Goal: Information Seeking & Learning: Learn about a topic

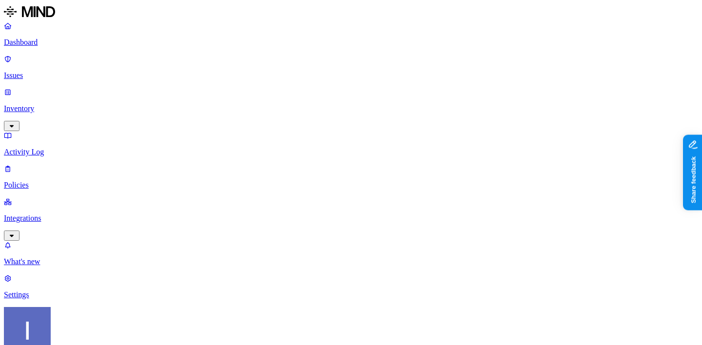
scroll to position [64, 0]
click at [44, 104] on p "Inventory" at bounding box center [351, 108] width 694 height 9
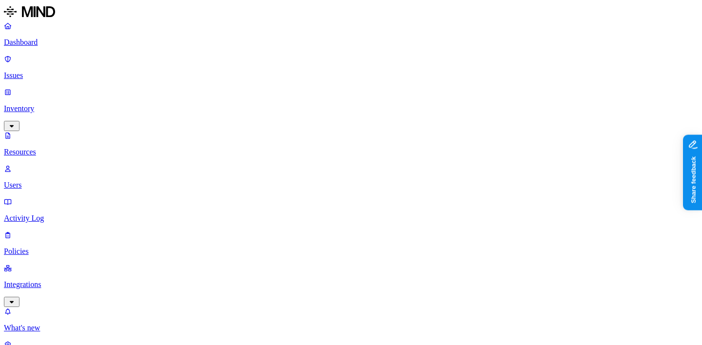
click at [41, 280] on p "Integrations" at bounding box center [351, 284] width 694 height 9
click at [53, 324] on p "Endpoints" at bounding box center [351, 328] width 694 height 9
click at [62, 181] on p "Policies" at bounding box center [351, 185] width 694 height 9
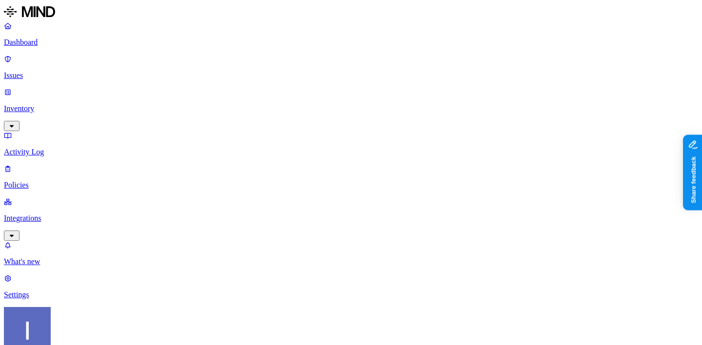
click at [62, 71] on p "Issues" at bounding box center [351, 75] width 694 height 9
click at [185, 131] on span "Resolved" at bounding box center [197, 135] width 29 height 8
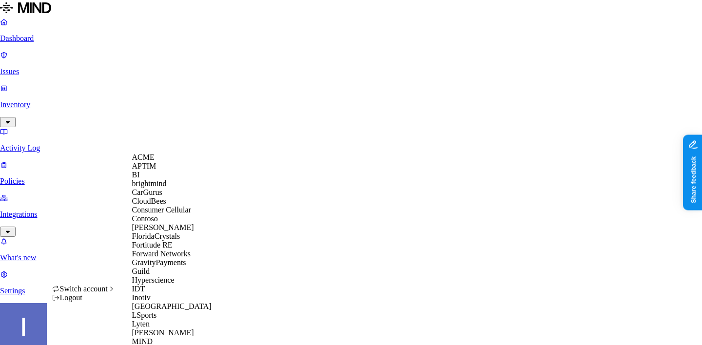
scroll to position [501, 0]
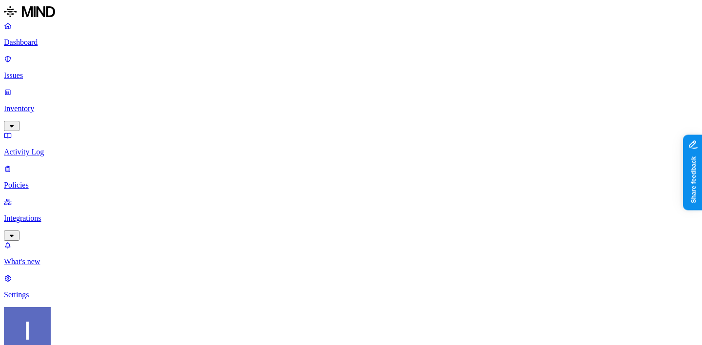
scroll to position [0, 66]
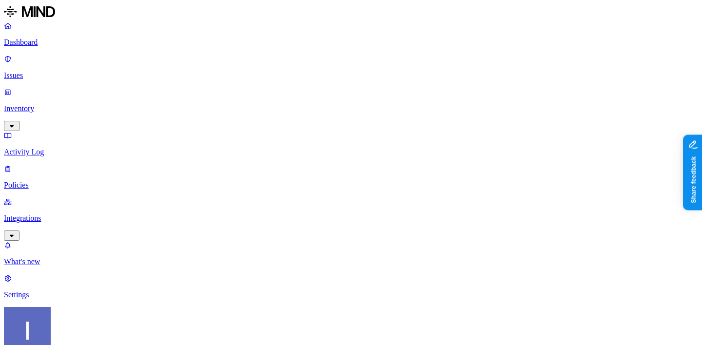
scroll to position [182, 0]
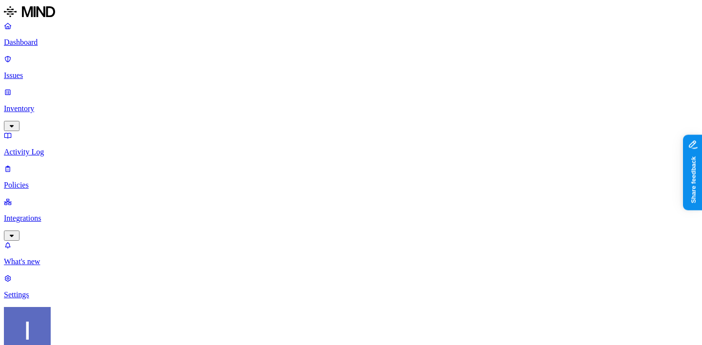
click at [74, 214] on p "Integrations" at bounding box center [351, 218] width 694 height 9
click at [64, 290] on p "Endpoints" at bounding box center [351, 294] width 694 height 9
click at [66, 104] on p "Inventory" at bounding box center [351, 108] width 694 height 9
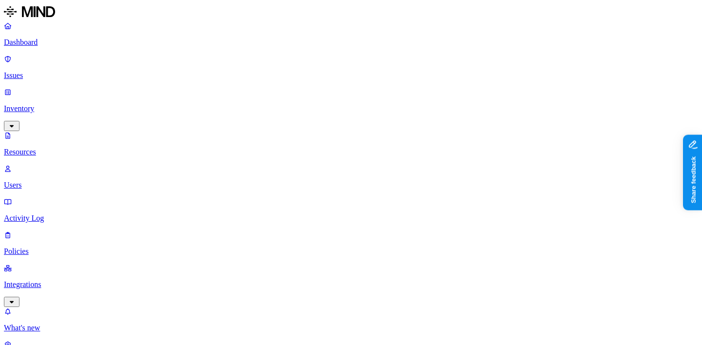
drag, startPoint x: 242, startPoint y: 69, endPoint x: 345, endPoint y: 51, distance: 104.3
type input "aim"
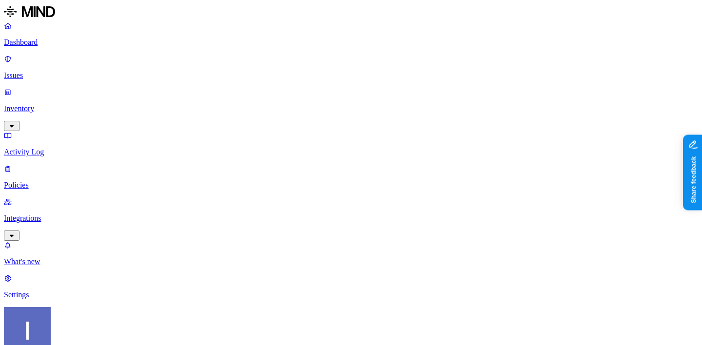
click at [77, 69] on div "Dashboard Issues Inventory Activity Log Policies Integrations" at bounding box center [351, 130] width 694 height 219
click at [79, 104] on p "Inventory" at bounding box center [351, 108] width 694 height 9
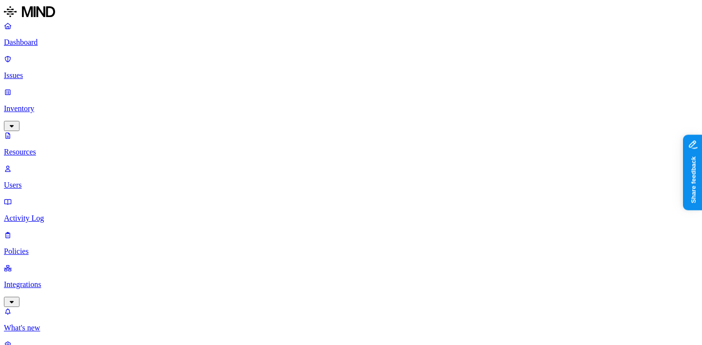
type input "aim"
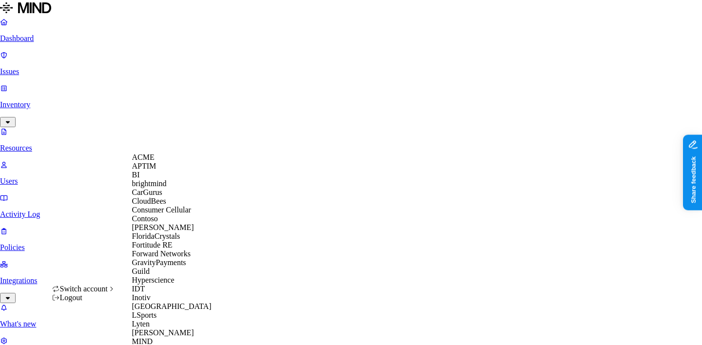
click at [171, 206] on div "CloudBees" at bounding box center [179, 201] width 95 height 9
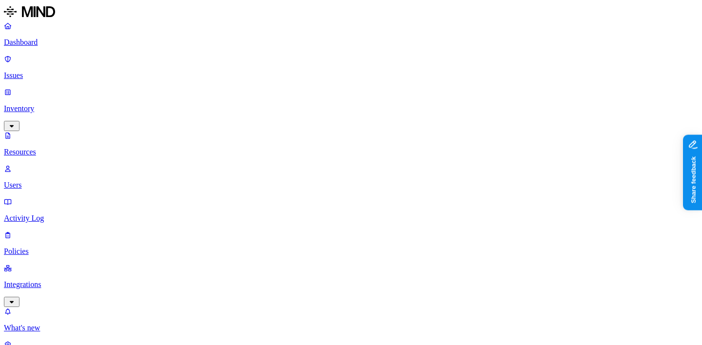
click at [79, 264] on link "Integrations" at bounding box center [351, 285] width 694 height 42
click at [59, 104] on p "Inventory" at bounding box center [351, 108] width 694 height 9
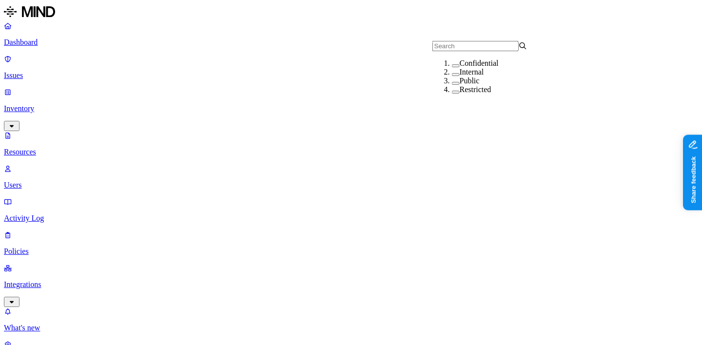
click at [452, 94] on button "button" at bounding box center [456, 92] width 8 height 3
click at [452, 96] on button "button" at bounding box center [456, 90] width 8 height 10
click at [452, 85] on div "Public" at bounding box center [499, 81] width 95 height 9
click at [452, 87] on div "Public" at bounding box center [499, 82] width 95 height 10
click at [452, 77] on div "Internal" at bounding box center [499, 72] width 95 height 9
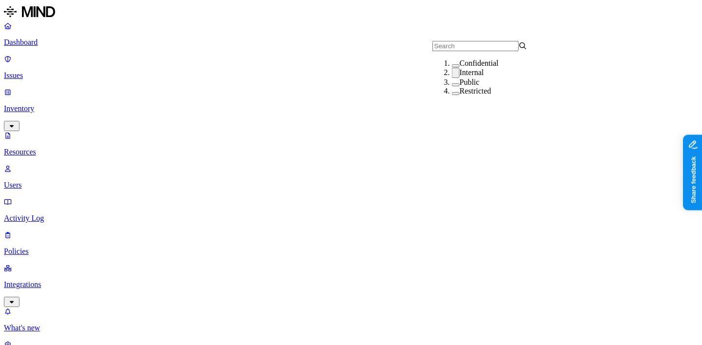
click at [452, 78] on div "Internal" at bounding box center [499, 73] width 95 height 10
click at [447, 61] on div "Confidential Internal Public Restricted" at bounding box center [479, 83] width 95 height 65
click at [452, 68] on div "Confidential" at bounding box center [499, 63] width 95 height 9
click at [452, 69] on div "Confidential" at bounding box center [499, 64] width 95 height 10
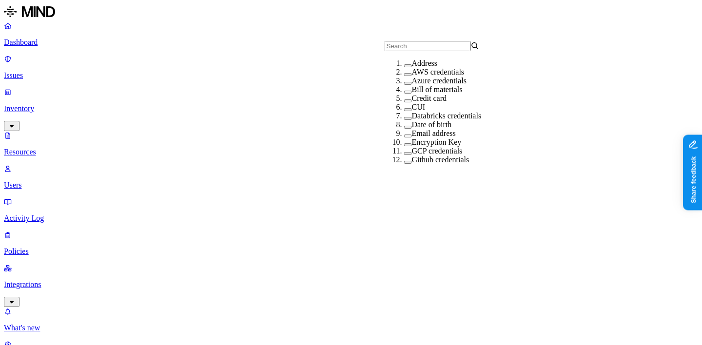
click at [37, 37] on link "Dashboard" at bounding box center [351, 33] width 694 height 25
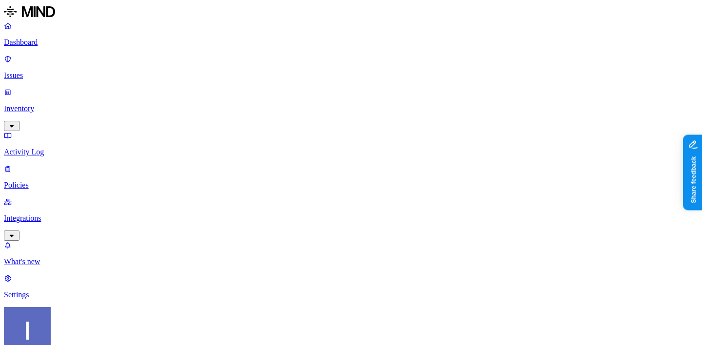
click at [42, 104] on p "Inventory" at bounding box center [351, 108] width 694 height 9
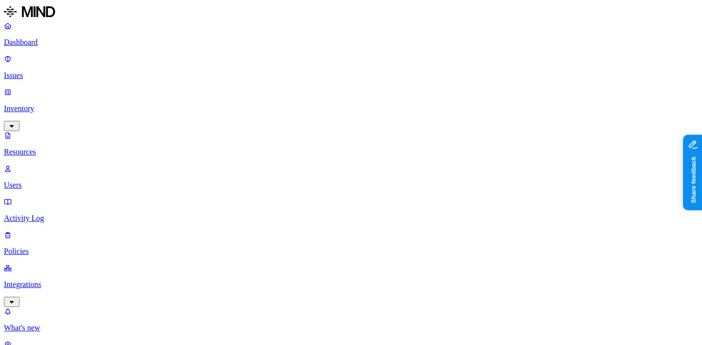
click at [47, 280] on p "Integrations" at bounding box center [351, 284] width 694 height 9
click at [47, 290] on p "Endpoints" at bounding box center [351, 294] width 694 height 9
click at [51, 257] on p "Cloud" at bounding box center [351, 261] width 694 height 9
click at [68, 45] on p "Dashboard" at bounding box center [351, 42] width 694 height 9
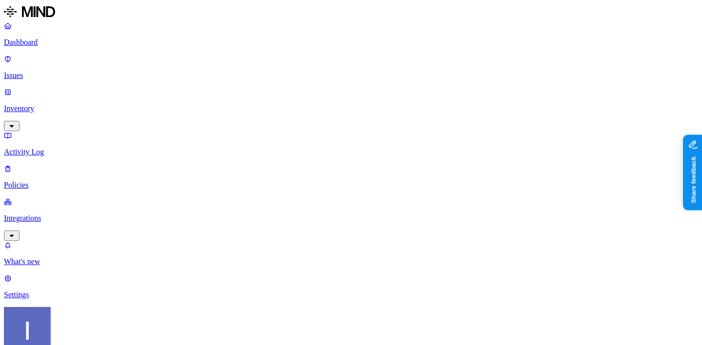
click at [85, 104] on p "Inventory" at bounding box center [351, 108] width 694 height 9
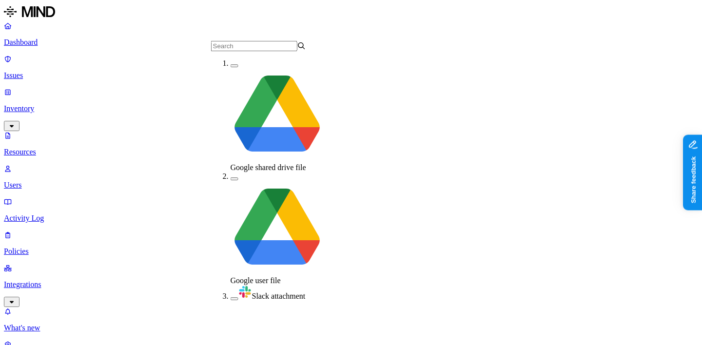
click at [234, 181] on img at bounding box center [278, 228] width 94 height 94
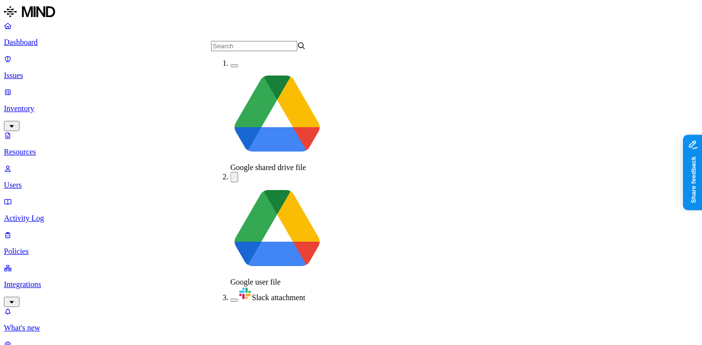
click at [236, 73] on img at bounding box center [278, 115] width 94 height 94
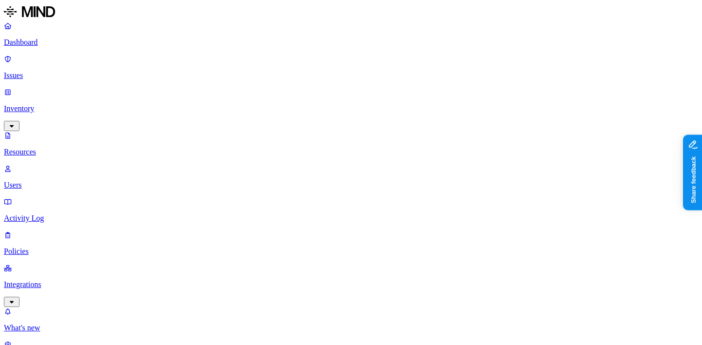
click at [66, 154] on div "Dashboard Issues Inventory Resources Users Activity Log Policies Integrations" at bounding box center [351, 164] width 694 height 286
click at [66, 247] on p "Policies" at bounding box center [351, 251] width 694 height 9
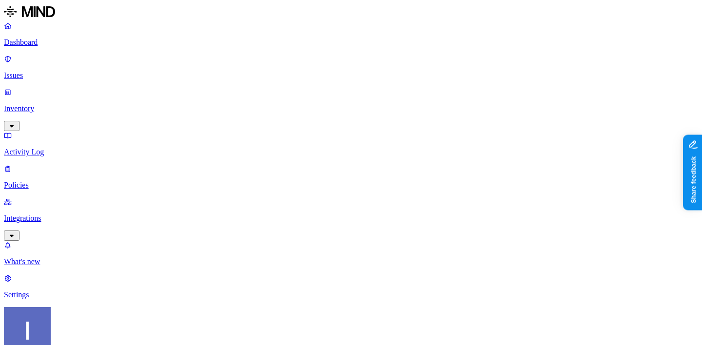
click at [66, 197] on link "Integrations" at bounding box center [351, 218] width 694 height 42
click at [68, 181] on p "Policies" at bounding box center [351, 185] width 694 height 9
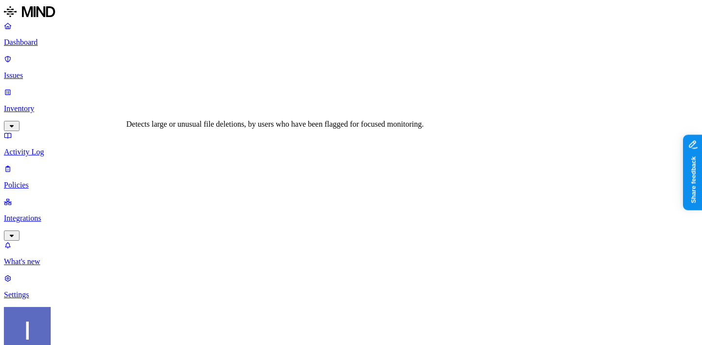
scroll to position [180, 0]
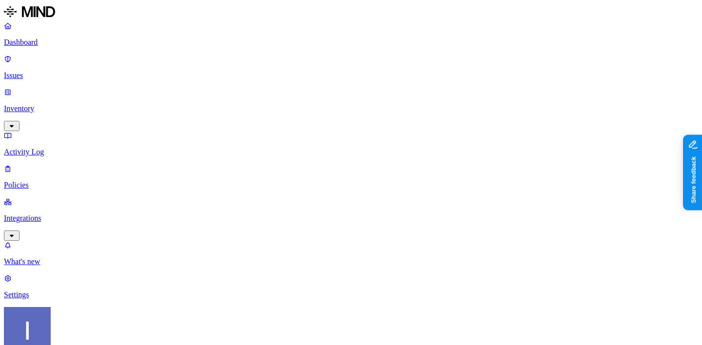
click at [58, 214] on p "Integrations" at bounding box center [351, 218] width 694 height 9
click at [42, 87] on div "Dashboard Issues Inventory Activity Log Policies Integrations Cloud Endpoints" at bounding box center [351, 160] width 694 height 278
click at [45, 88] on link "Inventory" at bounding box center [351, 109] width 694 height 42
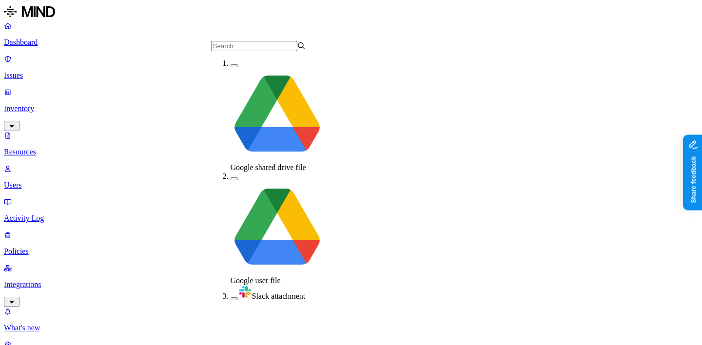
click at [252, 292] on span "Slack attachment" at bounding box center [279, 296] width 54 height 8
click at [243, 276] on span "Google user file" at bounding box center [256, 280] width 50 height 8
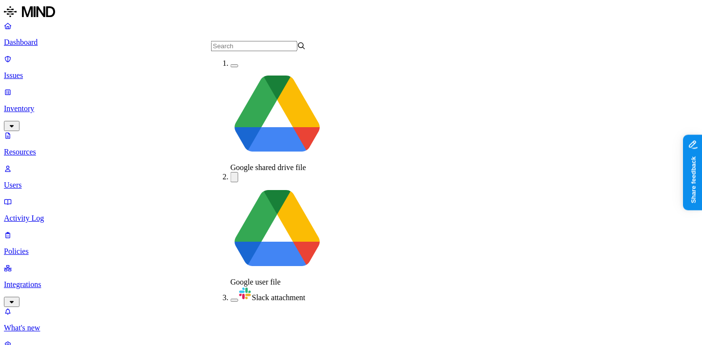
click at [258, 163] on span "Google shared drive file" at bounding box center [269, 167] width 76 height 8
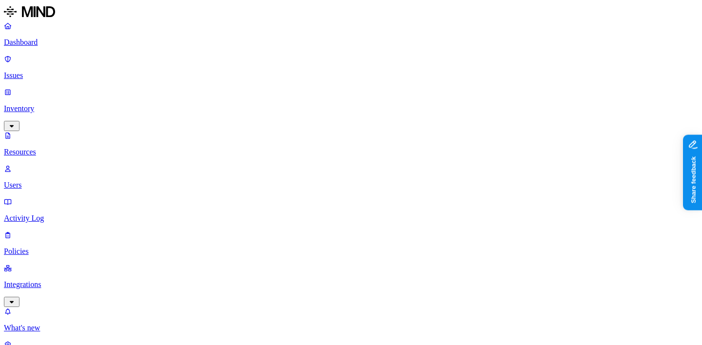
scroll to position [53, 0]
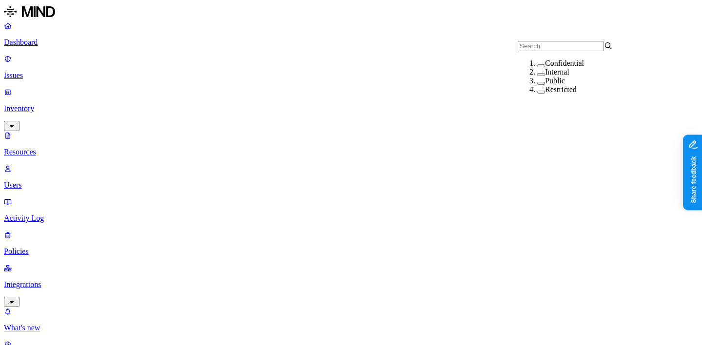
click at [537, 94] on div "Restricted" at bounding box center [584, 89] width 95 height 9
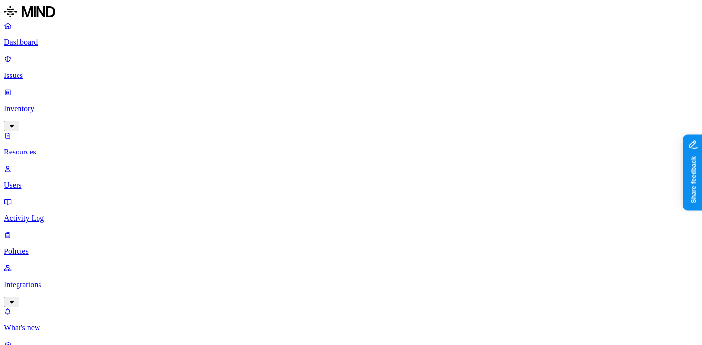
click at [537, 96] on button "button" at bounding box center [541, 90] width 8 height 10
type input "SecOps"
click at [228, 79] on div "SecOps" at bounding box center [238, 77] width 95 height 9
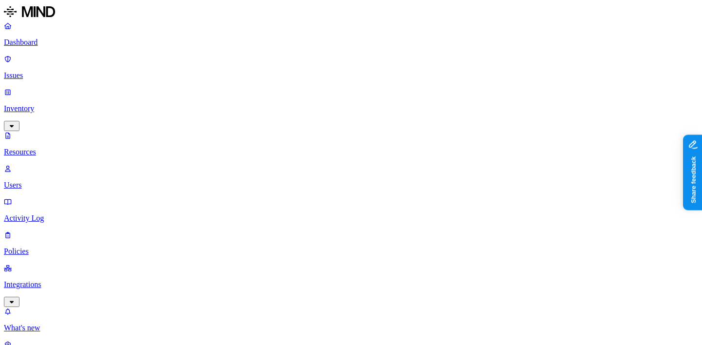
drag, startPoint x: 240, startPoint y: 66, endPoint x: 359, endPoint y: 77, distance: 119.5
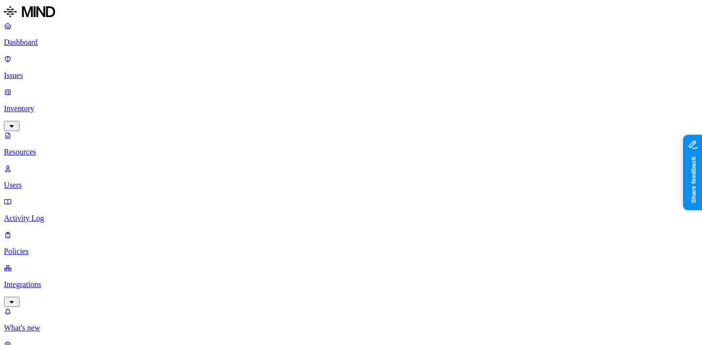
scroll to position [348, 2]
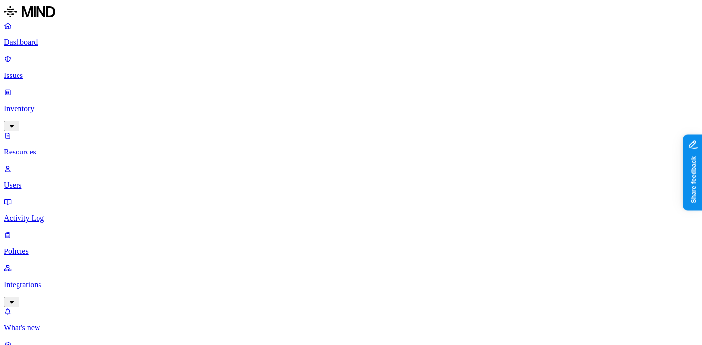
click at [100, 218] on nav "Dashboard Issues Inventory Resources Users Activity Log Policies Integrations W…" at bounding box center [351, 193] width 694 height 344
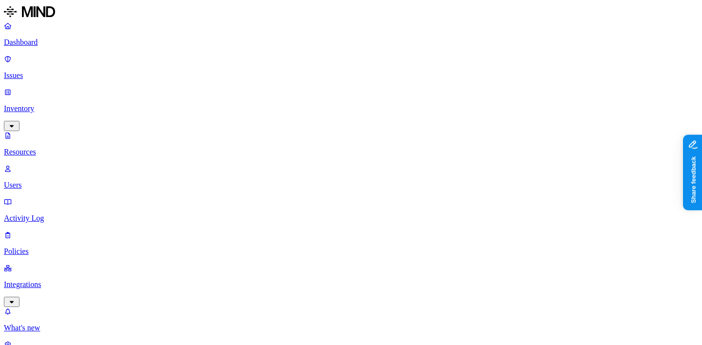
scroll to position [348, 2]
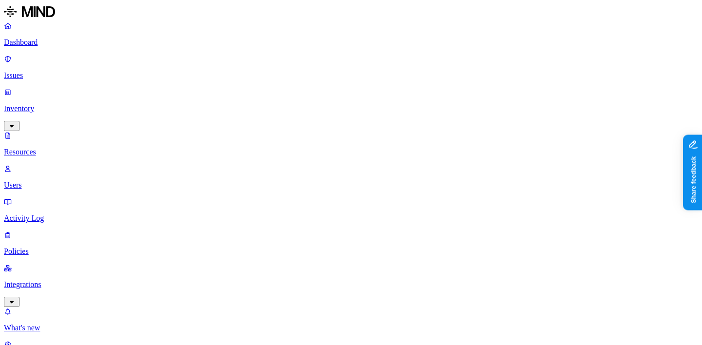
scroll to position [348, 1]
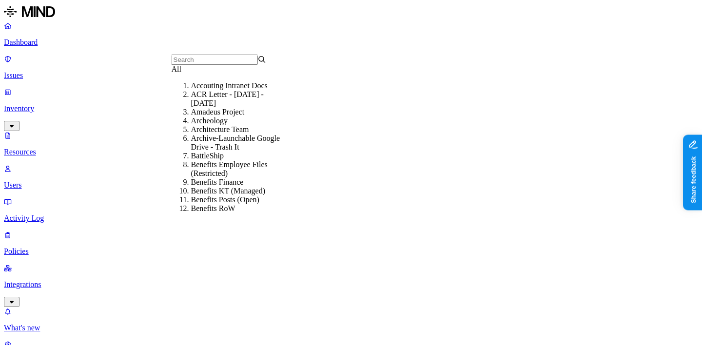
click at [207, 74] on div "All" at bounding box center [219, 69] width 95 height 9
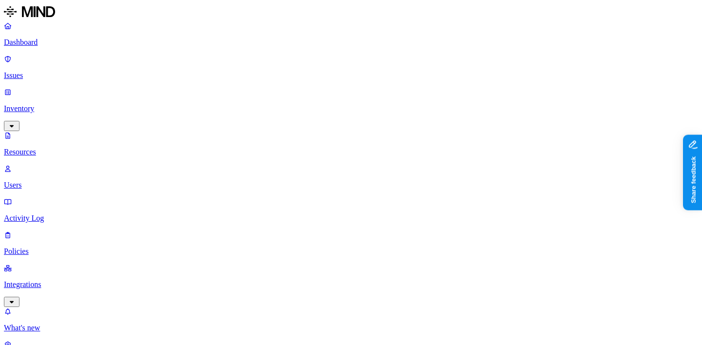
scroll to position [348, 0]
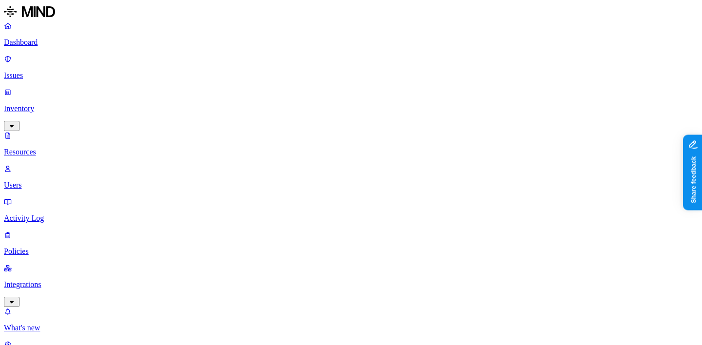
type input "cyera"
type input "nightfall"
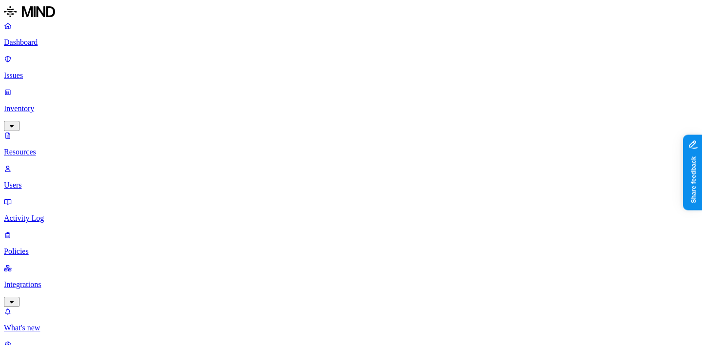
scroll to position [348, 0]
type input "MIND"
